Goal: Find specific page/section: Find specific page/section

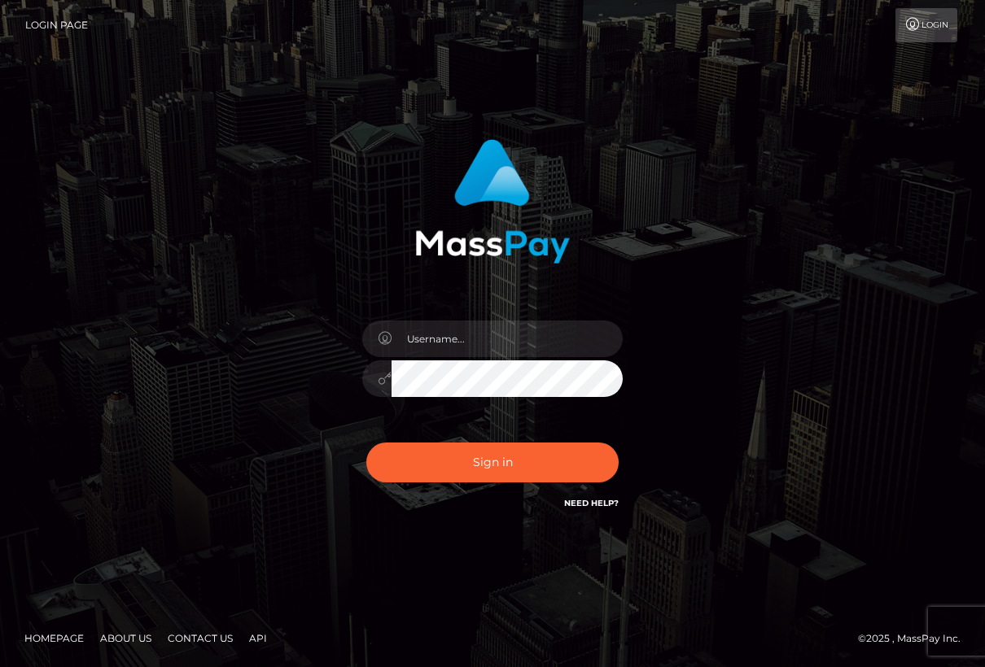
click at [488, 469] on button "Sign in" at bounding box center [492, 463] width 252 height 40
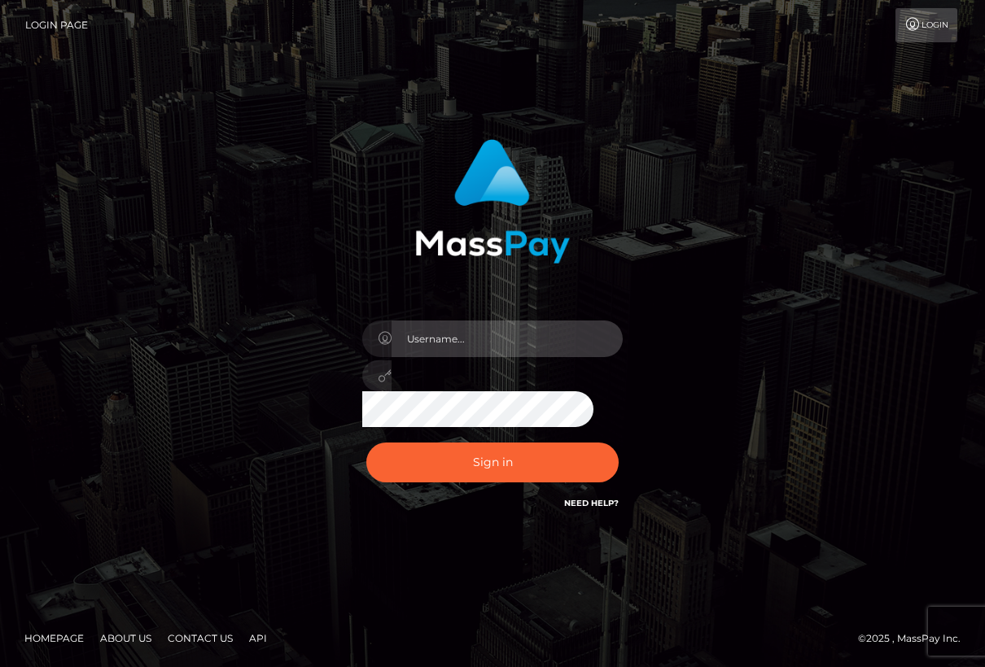
type input "Lorelee"
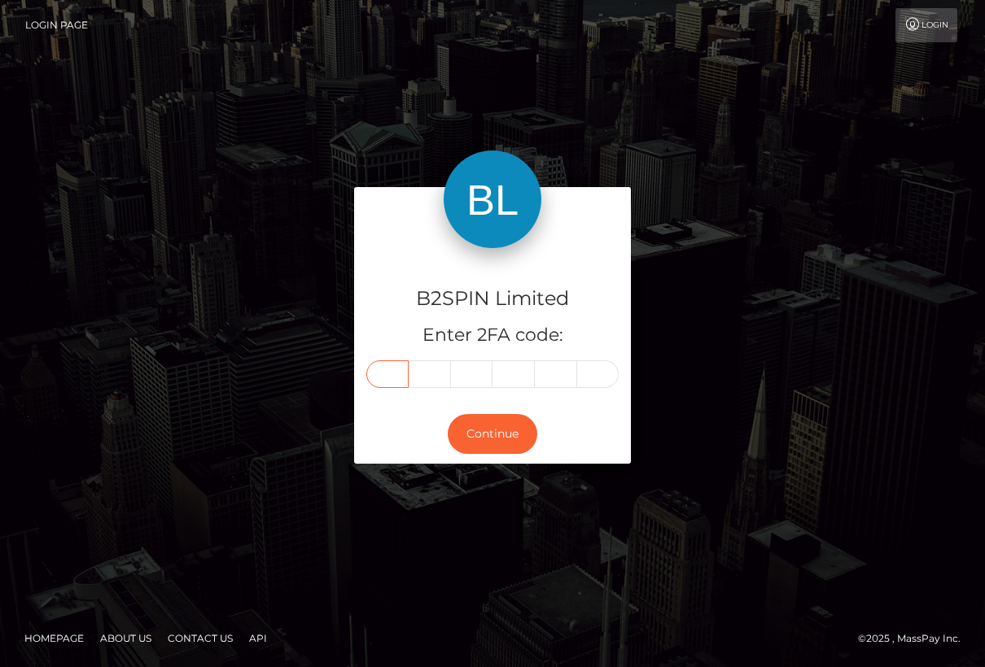
click at [386, 376] on input "text" at bounding box center [387, 375] width 42 height 28
type input "7"
type input "9"
type input "2"
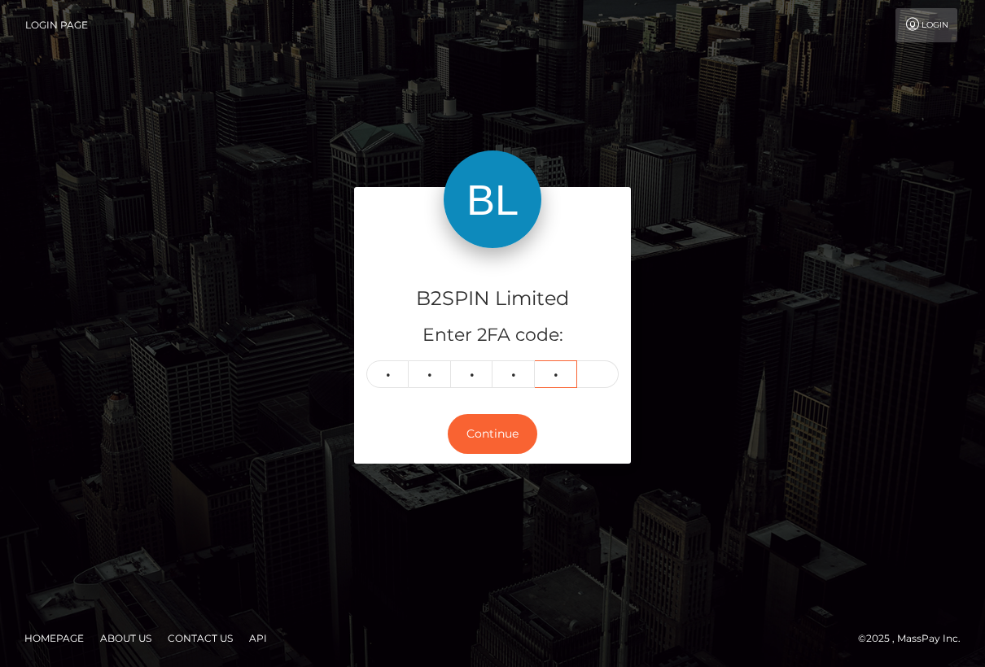
type input "5"
type input "4"
click at [475, 439] on button "Continue" at bounding box center [493, 434] width 90 height 40
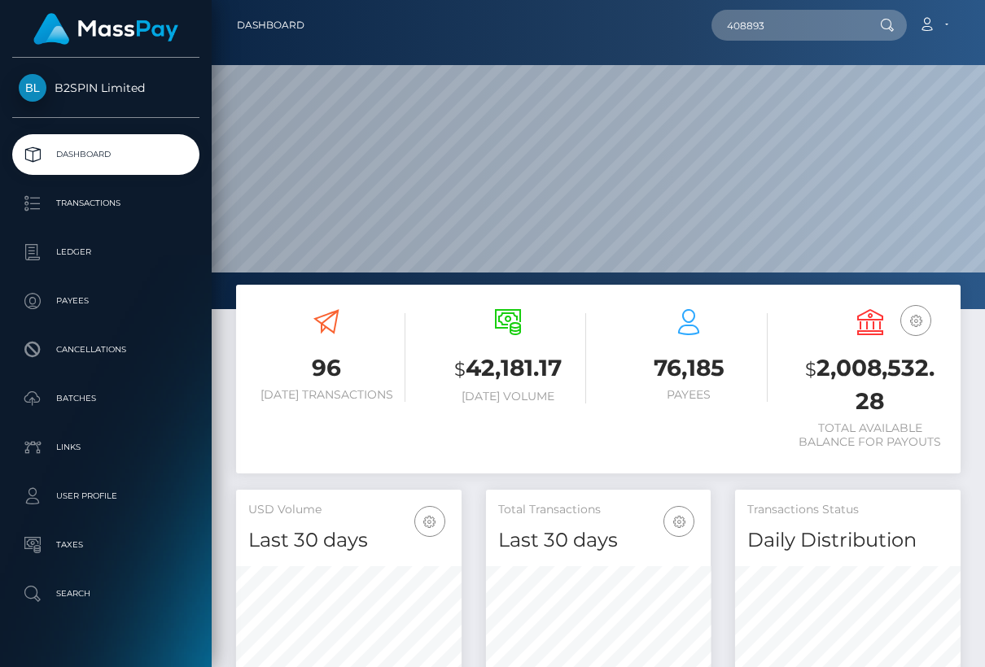
scroll to position [288, 225]
drag, startPoint x: 767, startPoint y: 19, endPoint x: 618, endPoint y: 28, distance: 150.1
click at [618, 28] on div "408893 Loading... Loading... Account Edit Profile Logout" at bounding box center [638, 25] width 642 height 34
paste input "975442239"
click at [880, 23] on icon at bounding box center [887, 25] width 14 height 13
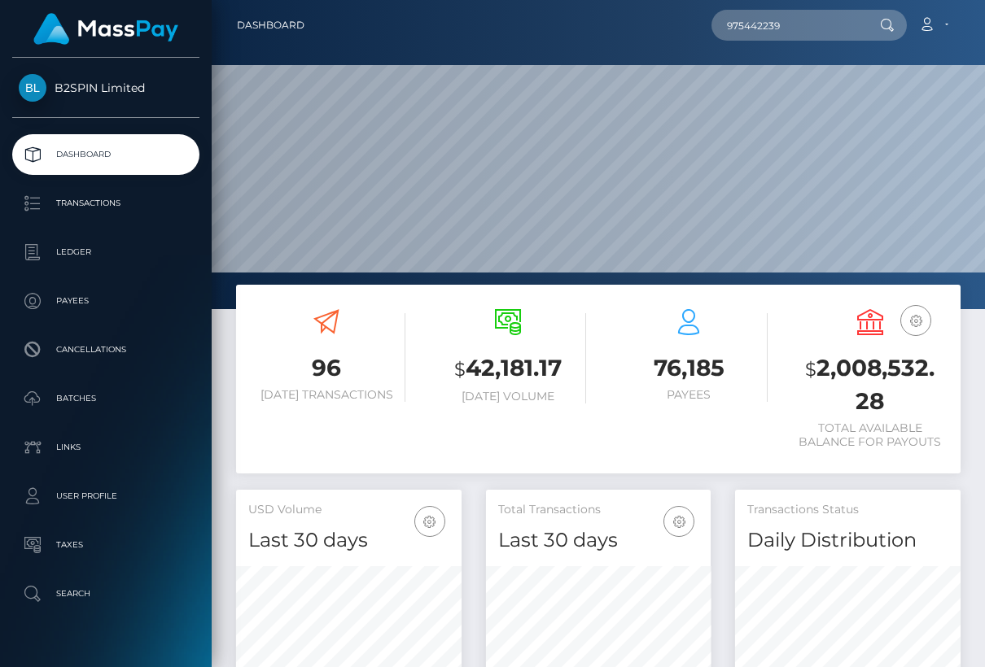
click at [349, 41] on div "975442239 Loading... Loading... Account Edit Profile Logout" at bounding box center [638, 25] width 642 height 34
drag, startPoint x: 784, startPoint y: 29, endPoint x: 684, endPoint y: 28, distance: 100.9
click at [684, 28] on div "975442239 Loading... Loading... Account Edit Profile Logout" at bounding box center [638, 25] width 642 height 34
paste input "1327712"
drag, startPoint x: 805, startPoint y: 27, endPoint x: 687, endPoint y: 20, distance: 118.2
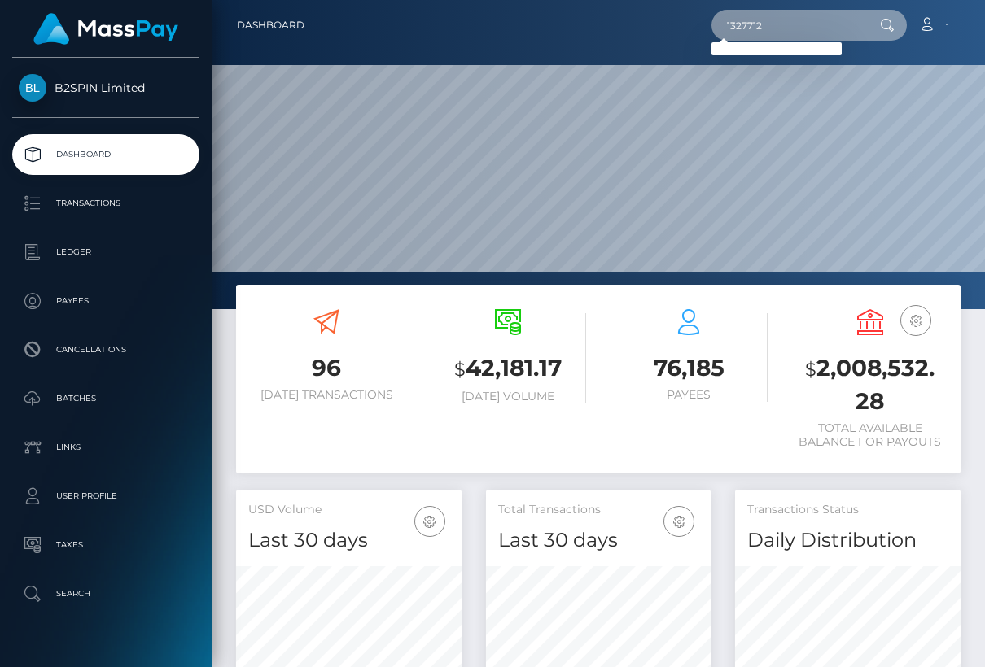
click at [687, 20] on div "1327712 Loading... Loading... Account Edit Profile Logout" at bounding box center [638, 25] width 642 height 34
paste input "42356777"
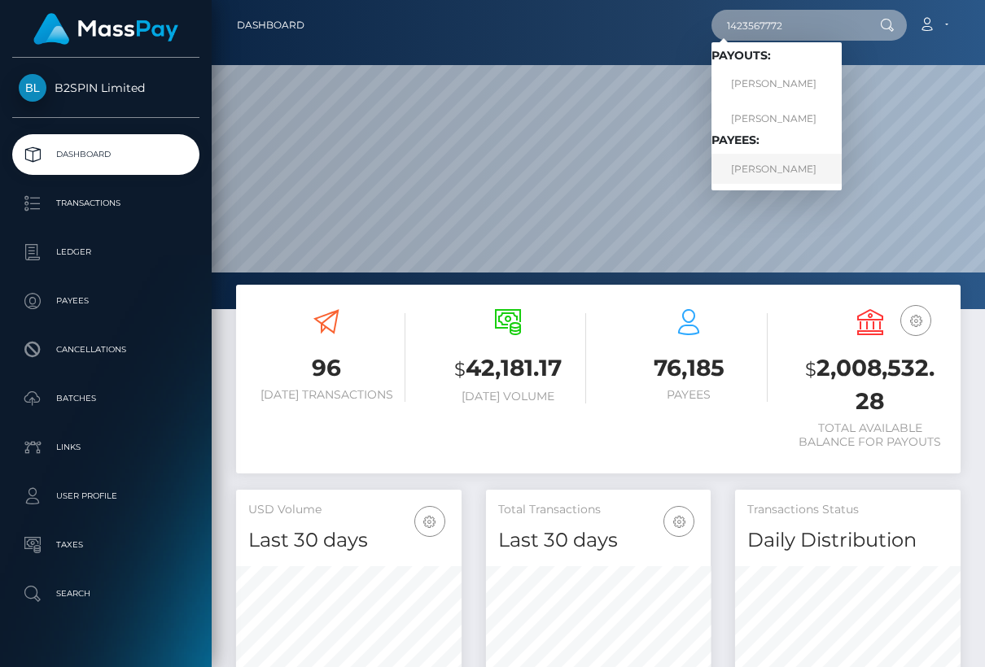
type input "1423567772"
click at [765, 168] on link "ROBERT MARTIN GOVAN" at bounding box center [776, 169] width 130 height 30
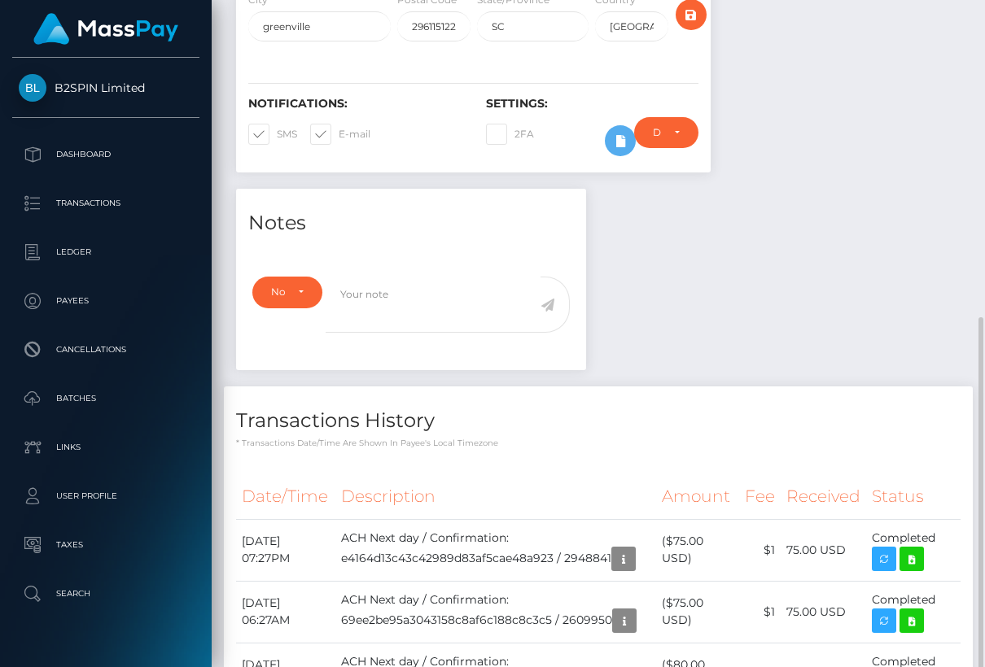
scroll to position [549, 0]
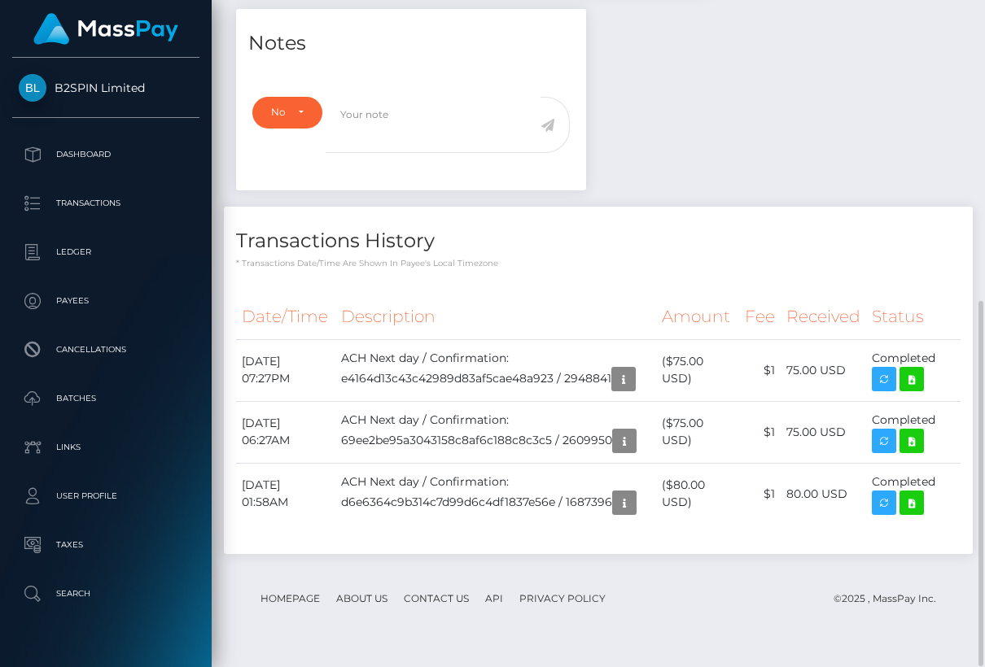
click at [328, 601] on footer "Homepage About Us Contact Us API Privacy Policy © 2025 , MassPay Inc." at bounding box center [598, 598] width 724 height 57
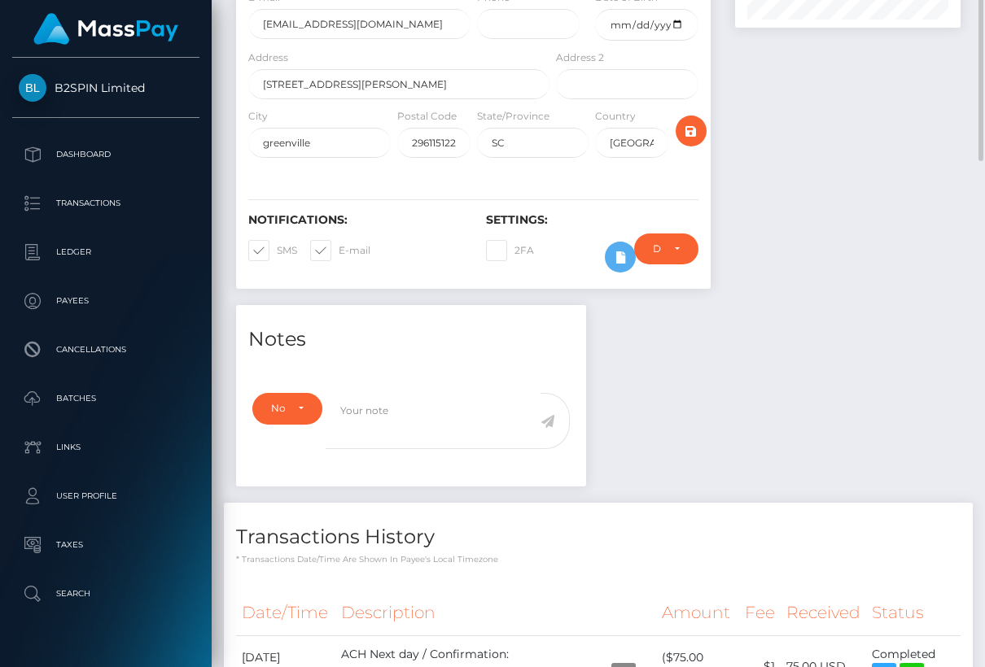
scroll to position [0, 0]
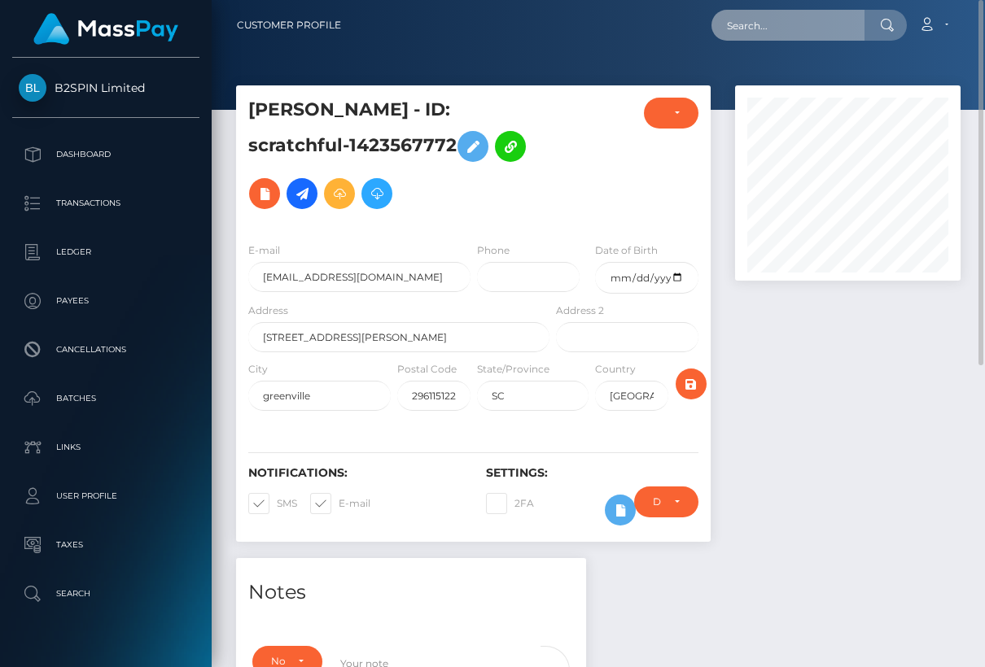
click at [764, 38] on input "text" at bounding box center [787, 25] width 153 height 31
paste input "471142"
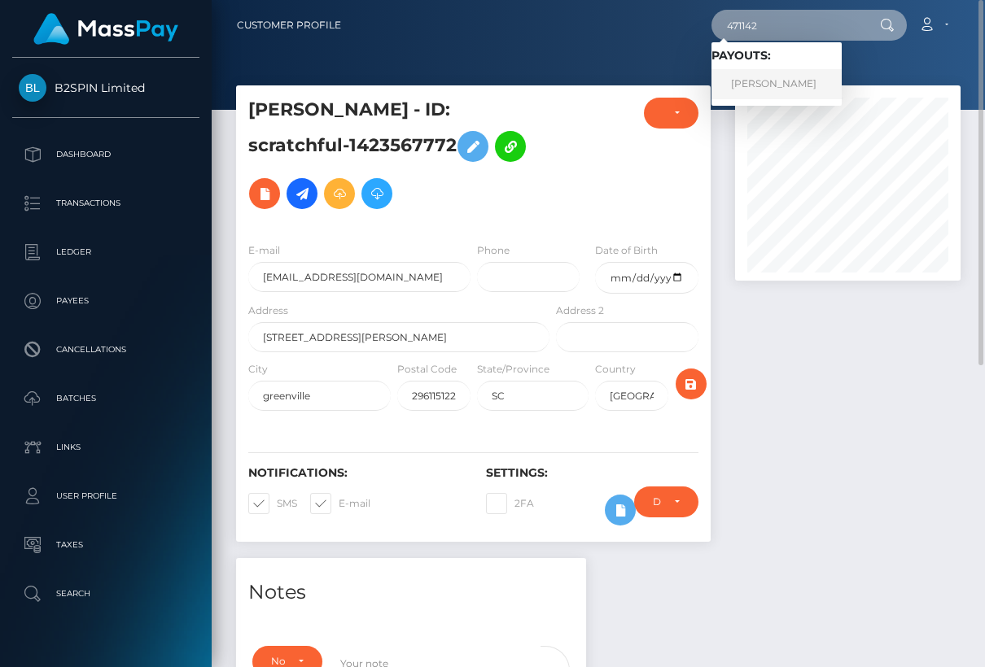
type input "471142"
click at [760, 81] on link "Adam Louis Nipon" at bounding box center [776, 84] width 130 height 30
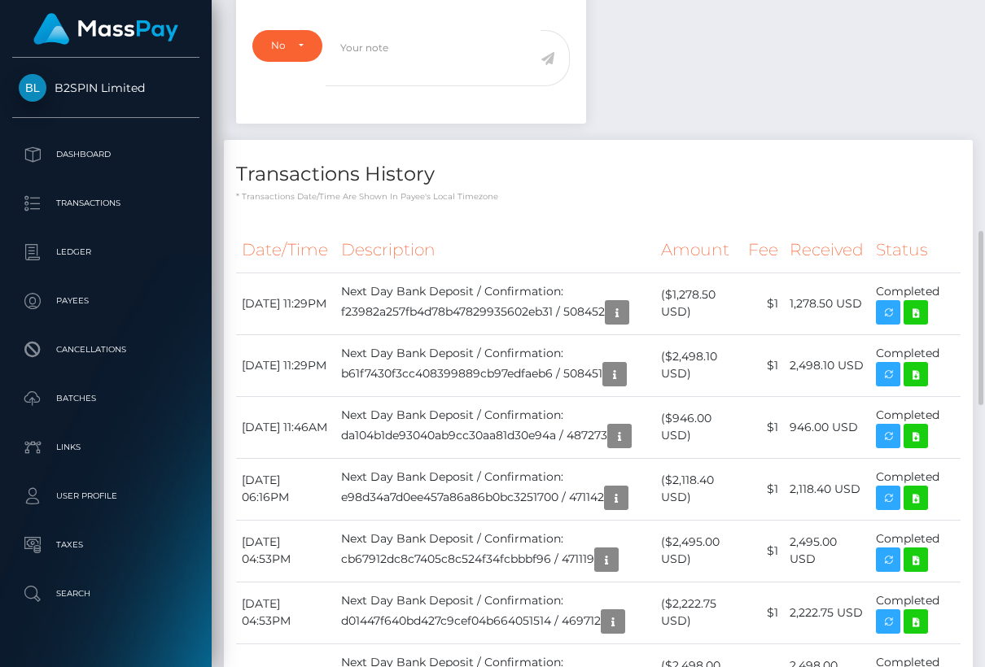
scroll to position [195, 225]
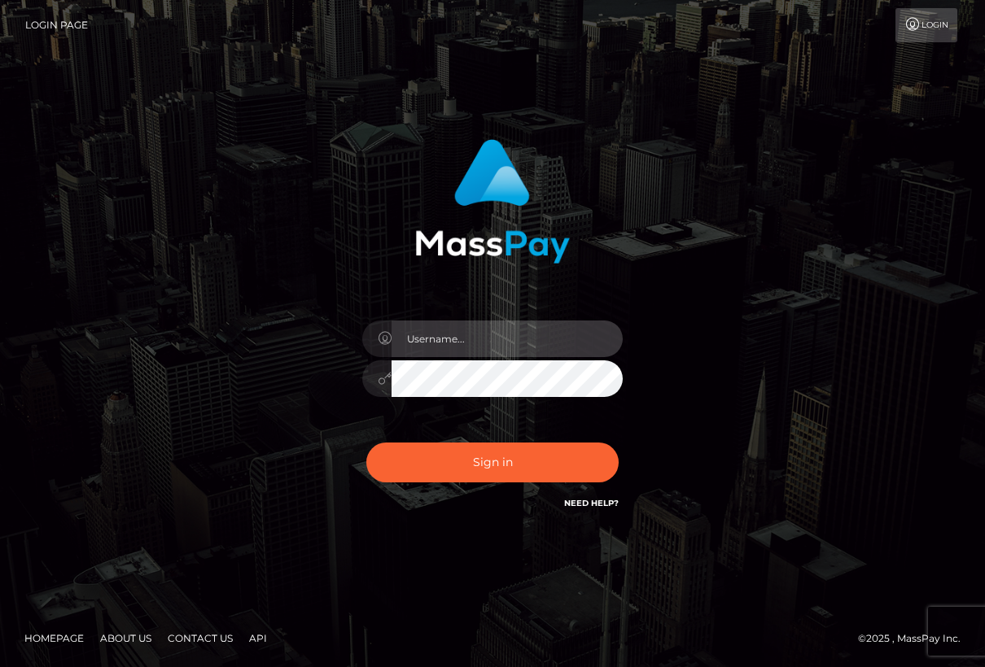
type input "[PERSON_NAME]"
